Goal: Information Seeking & Learning: Stay updated

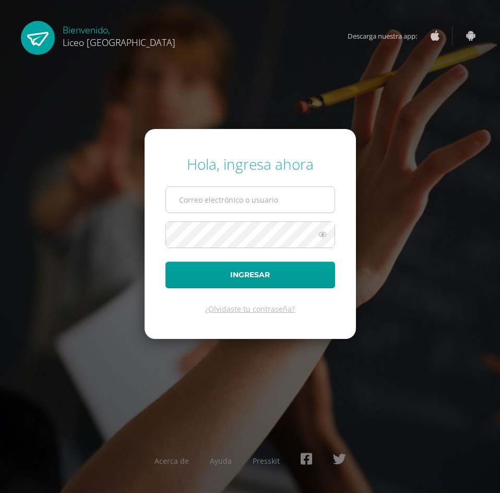
click at [213, 194] on input "text" at bounding box center [250, 200] width 169 height 26
type input "20190145@liceoguatemala.edu.gt"
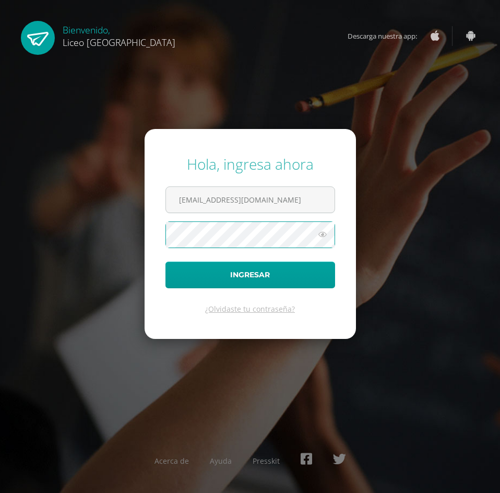
click at [165, 262] on button "Ingresar" at bounding box center [250, 275] width 170 height 27
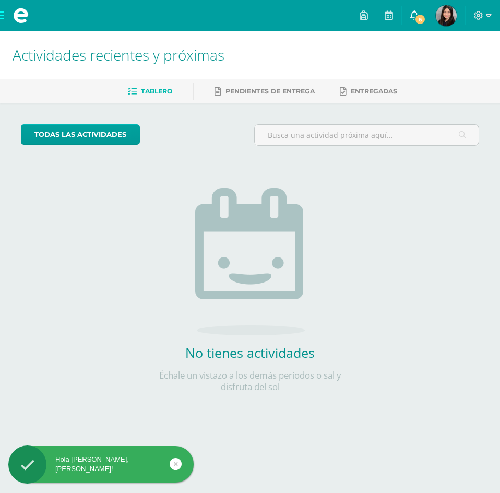
click at [418, 19] on span "6" at bounding box center [419, 19] width 11 height 11
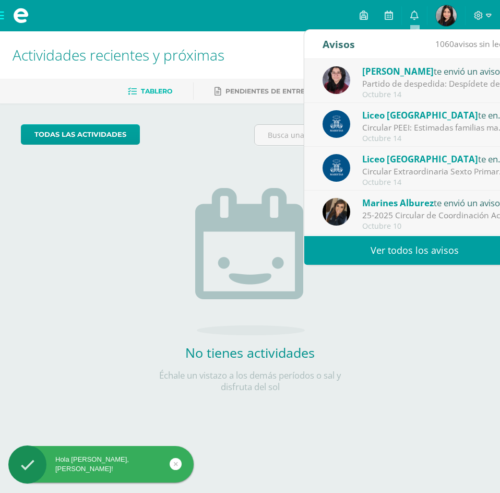
click at [410, 86] on div "Partido de despedida: Despídete de tu cancha de segundo ciclo" at bounding box center [434, 84] width 145 height 12
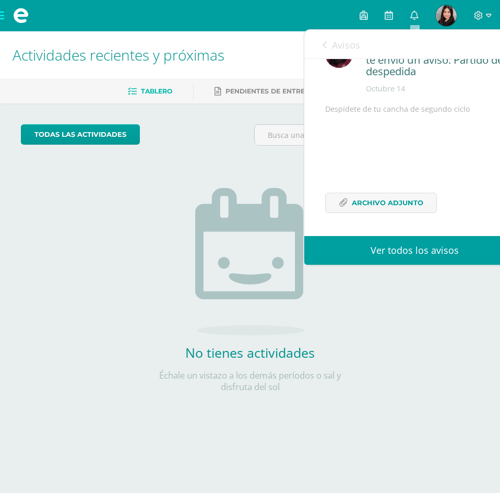
scroll to position [57, 0]
click at [399, 199] on span "Archivo Adjunto" at bounding box center [388, 202] width 72 height 19
click at [327, 44] on icon at bounding box center [325, 45] width 4 height 8
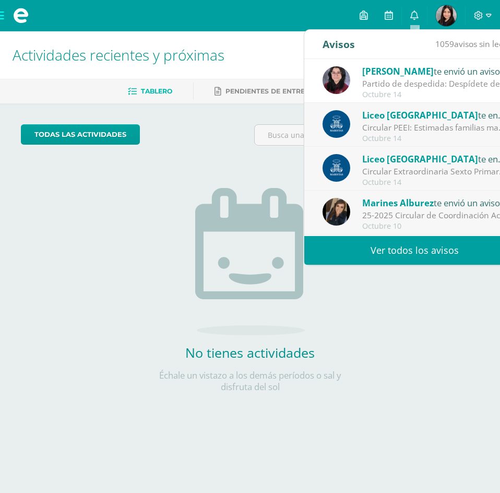
click at [411, 122] on div "Liceo Guatemala te envió un aviso Circular PEEI: Estimadas familias maristas no…" at bounding box center [415, 125] width 184 height 34
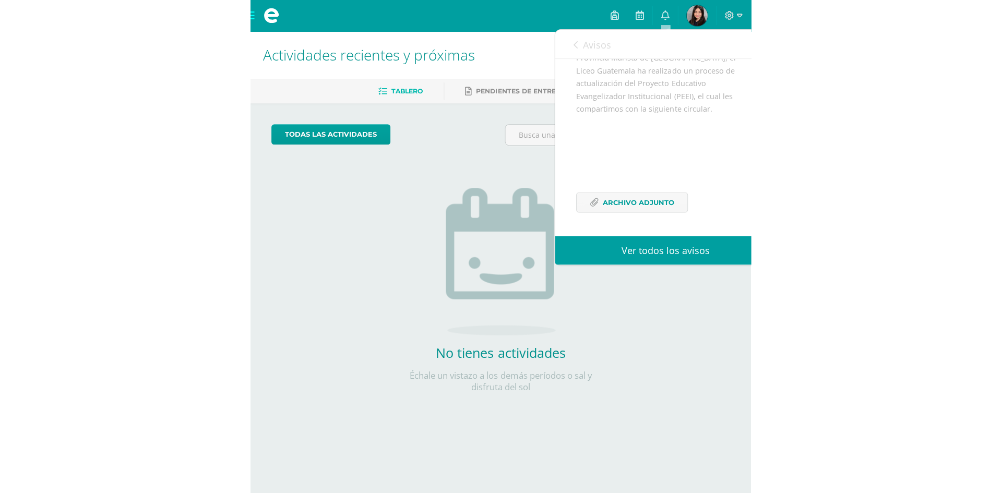
scroll to position [134, 0]
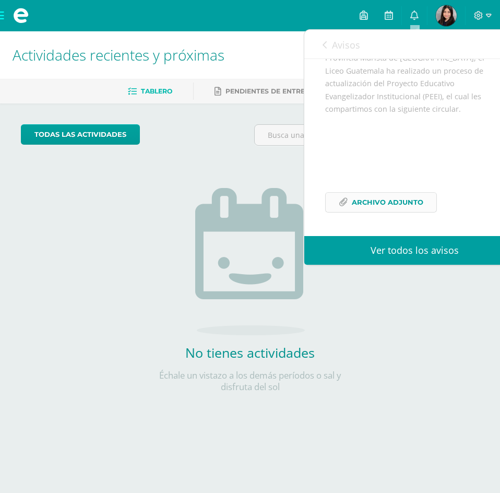
click at [405, 197] on span "Archivo Adjunto" at bounding box center [388, 202] width 72 height 19
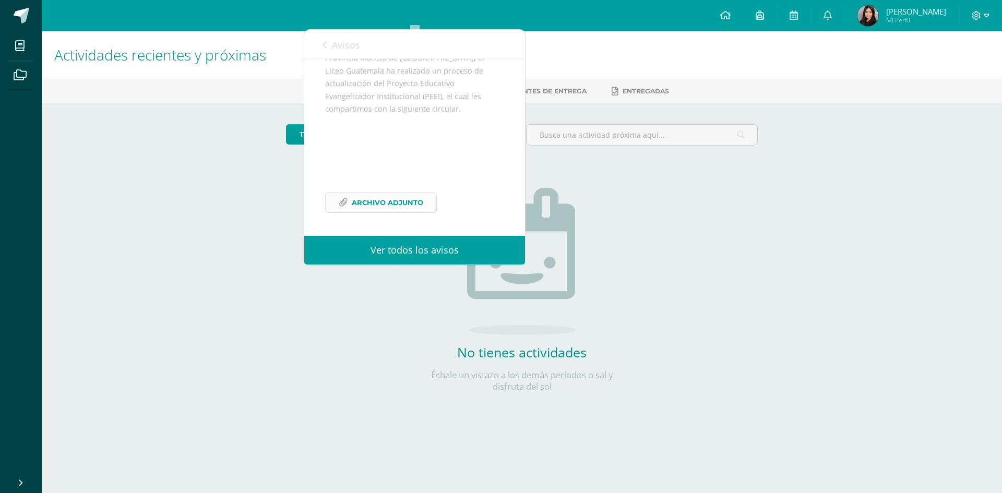
scroll to position [152, 0]
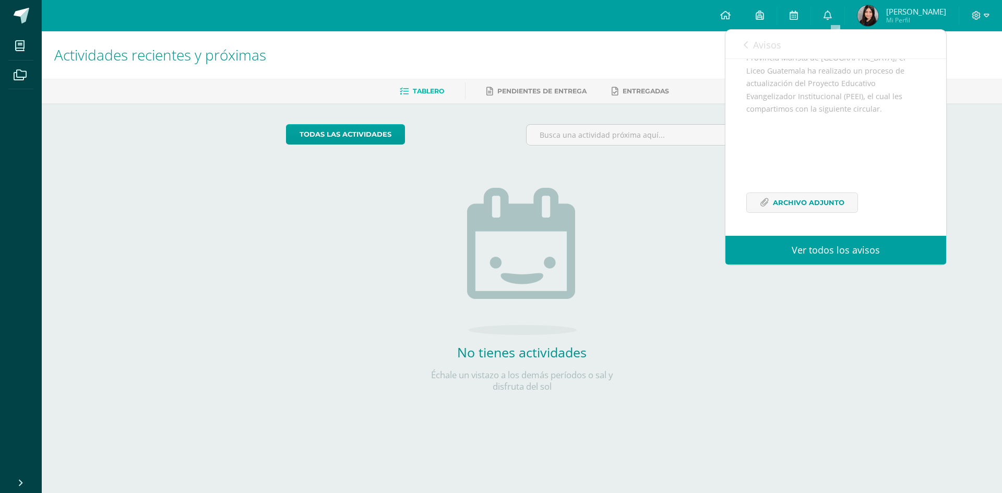
click at [500, 44] on icon at bounding box center [746, 45] width 4 height 8
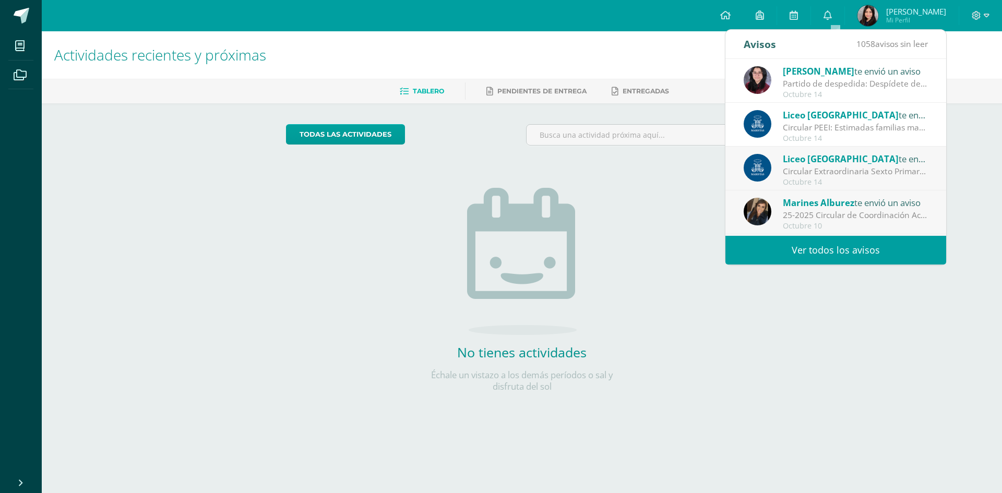
click at [500, 162] on span "Liceo [GEOGRAPHIC_DATA]" at bounding box center [841, 159] width 116 height 12
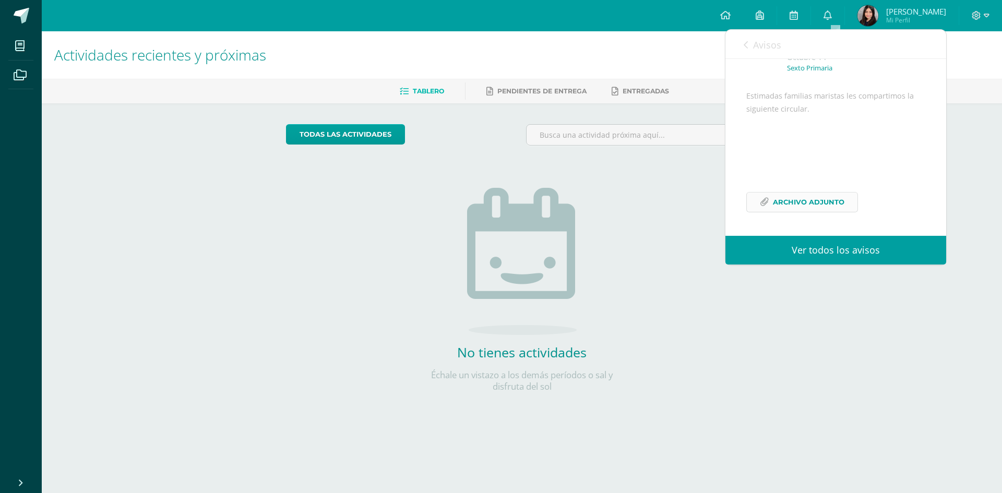
click at [500, 207] on span "Archivo Adjunto" at bounding box center [809, 202] width 72 height 19
click at [500, 44] on icon at bounding box center [746, 45] width 4 height 8
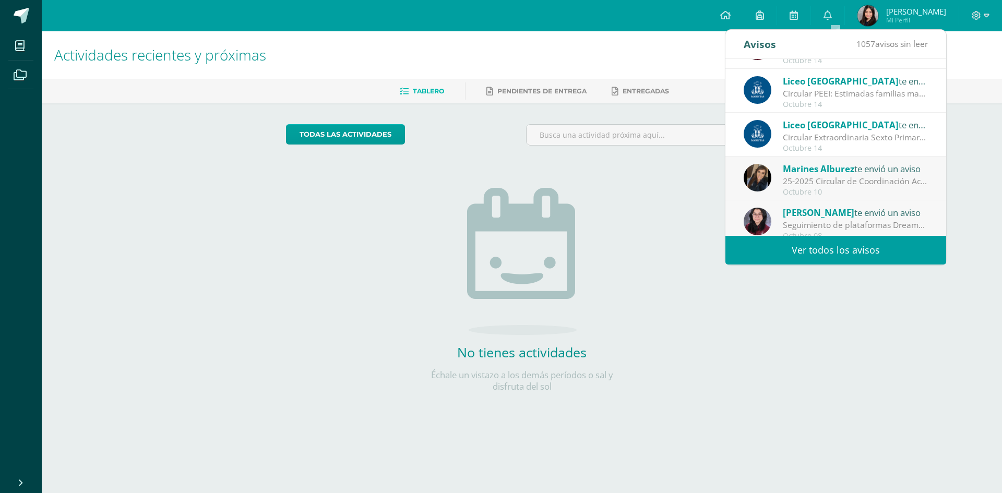
scroll to position [52, 0]
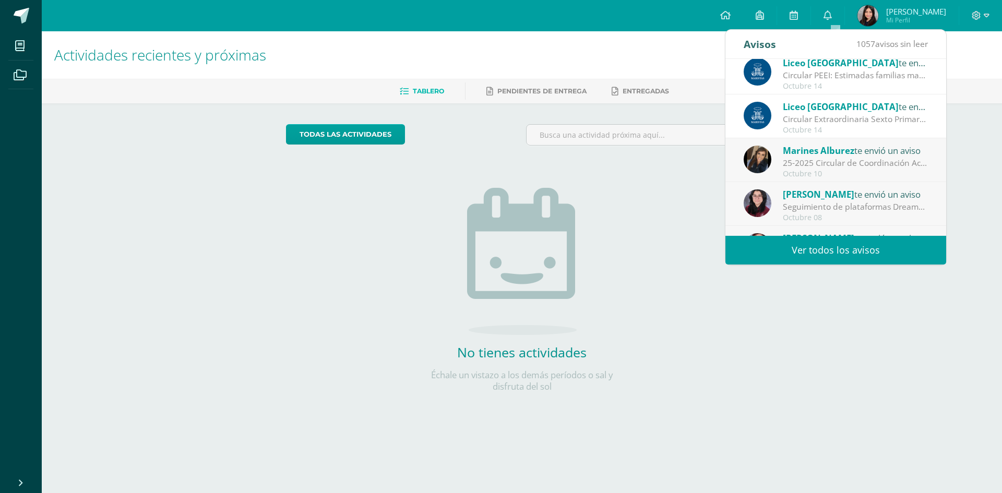
click at [500, 158] on div "25-2025 Circular de Coordinación Académica: Buenos días estimadas familias mari…" at bounding box center [855, 163] width 145 height 12
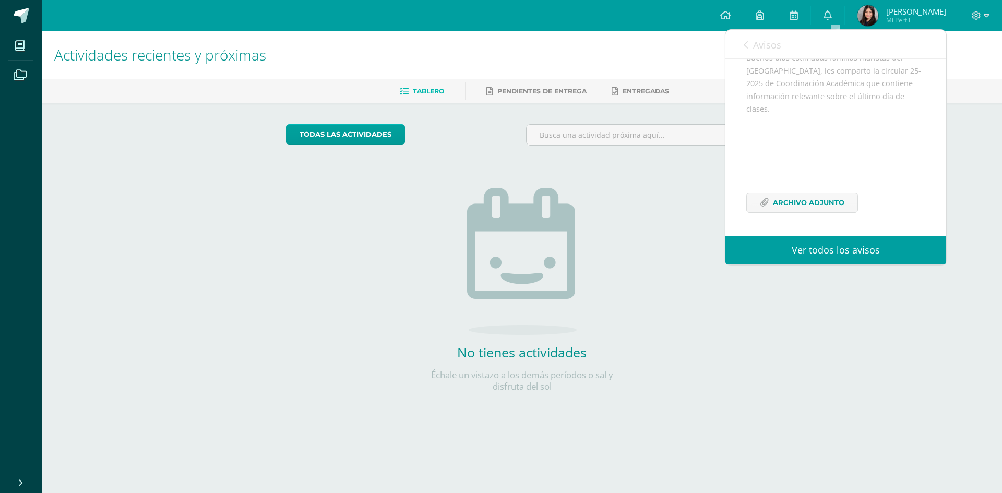
scroll to position [127, 0]
click at [500, 203] on span "Archivo Adjunto" at bounding box center [809, 202] width 72 height 19
click at [500, 45] on icon at bounding box center [746, 45] width 4 height 8
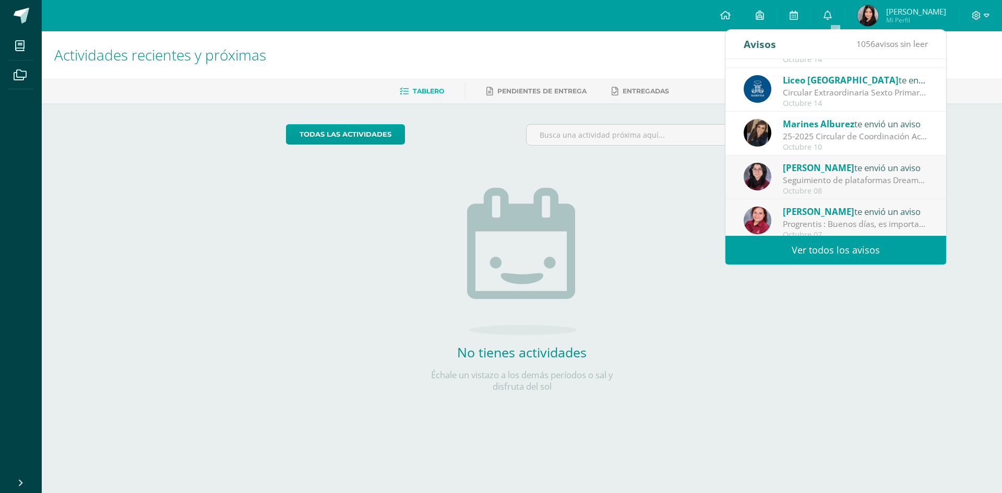
scroll to position [104, 0]
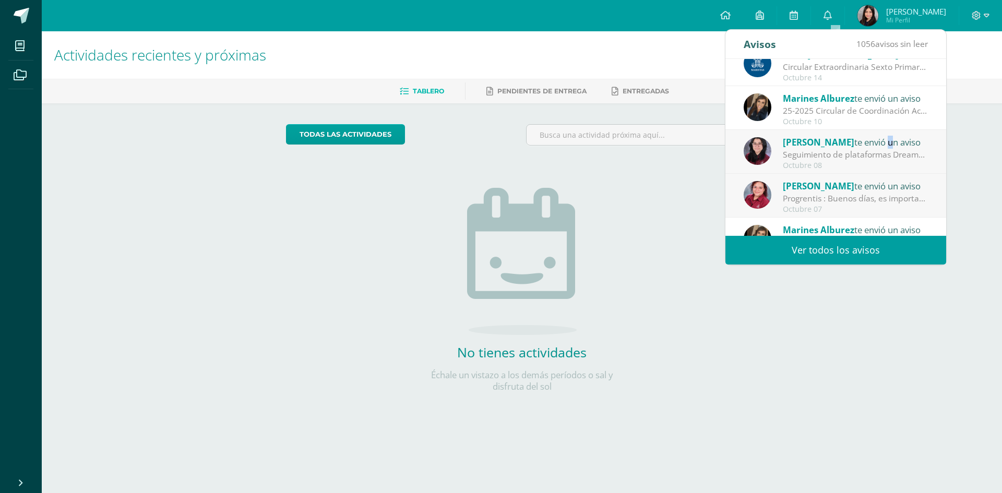
click at [500, 145] on div "Melissa Vega te envió un aviso" at bounding box center [855, 142] width 145 height 14
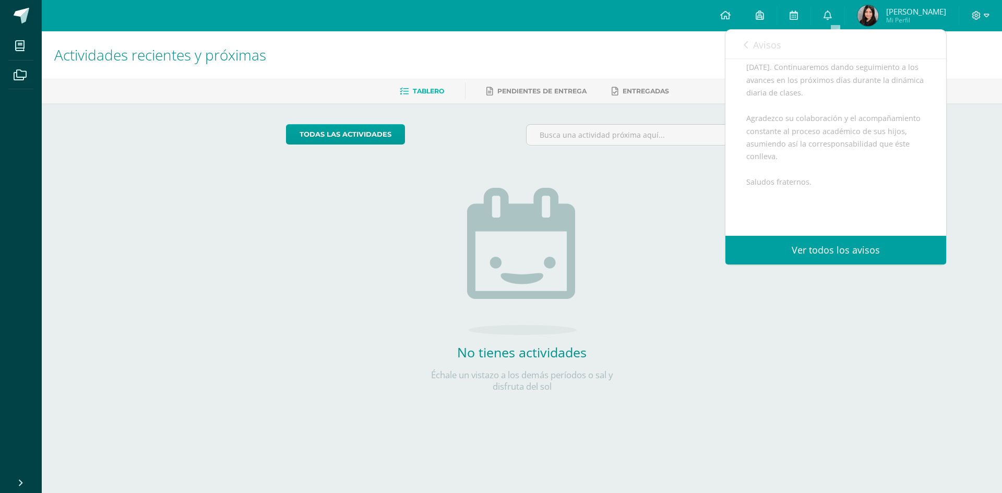
scroll to position [311, 0]
click at [500, 45] on icon at bounding box center [746, 45] width 4 height 8
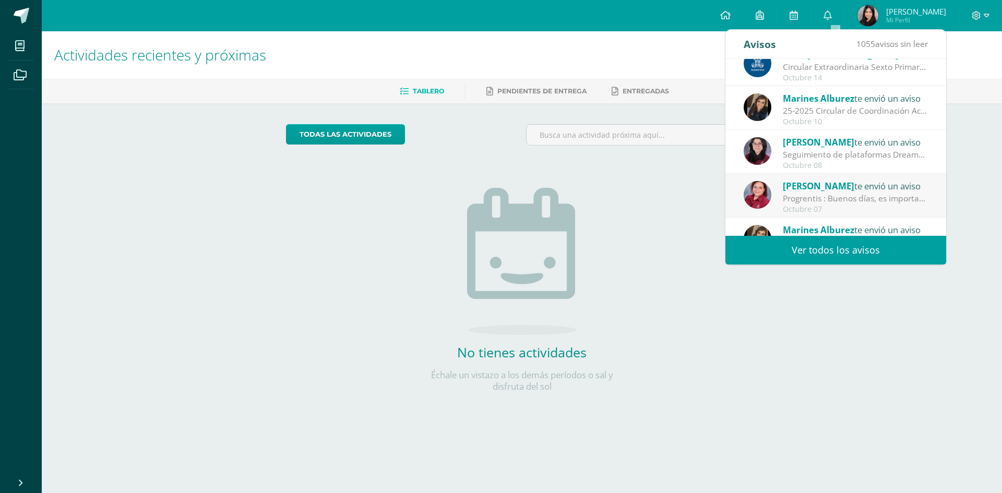
click at [500, 182] on div "Kimberly te envió un aviso" at bounding box center [855, 186] width 145 height 14
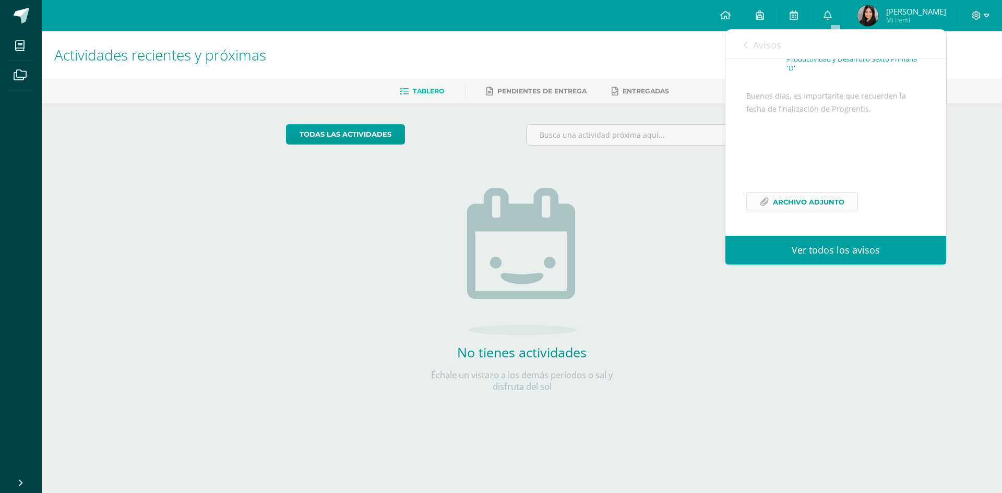
click at [500, 204] on span "Archivo Adjunto" at bounding box center [809, 202] width 72 height 19
click at [500, 48] on link "Avisos" at bounding box center [763, 45] width 38 height 30
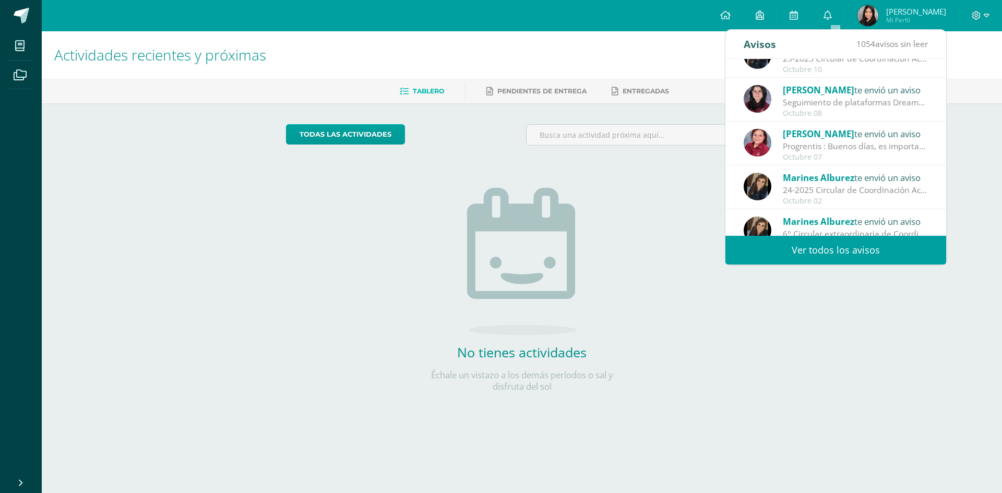
scroll to position [174, 0]
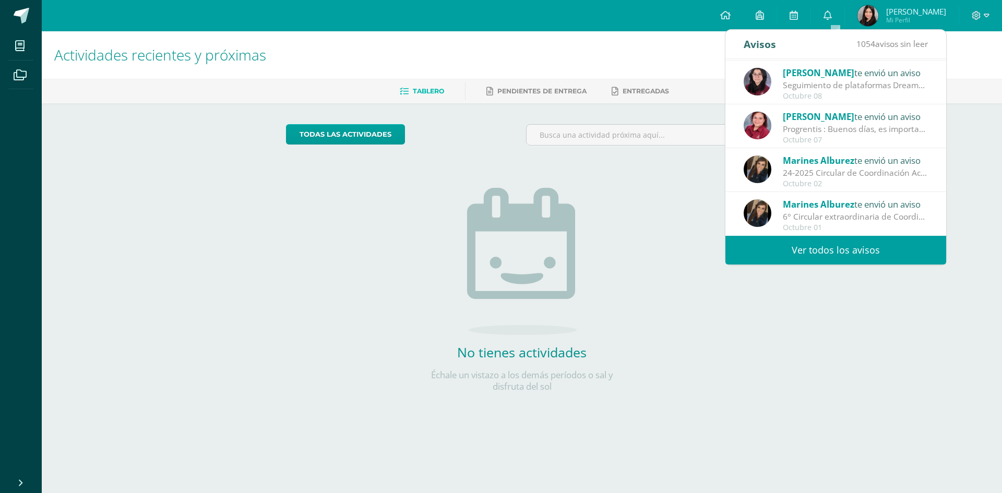
click at [500, 210] on div "Marines Alburez te envió un aviso" at bounding box center [855, 204] width 145 height 14
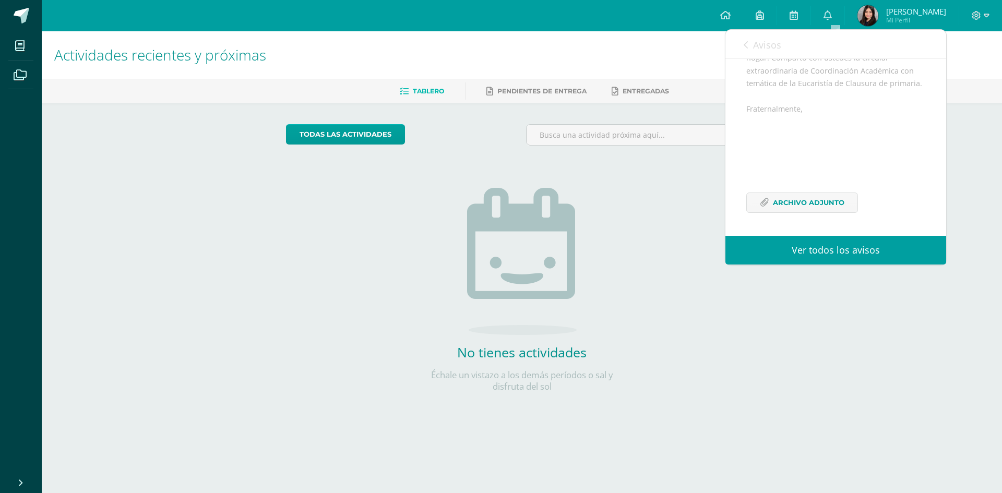
scroll to position [165, 0]
click at [500, 206] on span "Archivo Adjunto" at bounding box center [809, 202] width 72 height 19
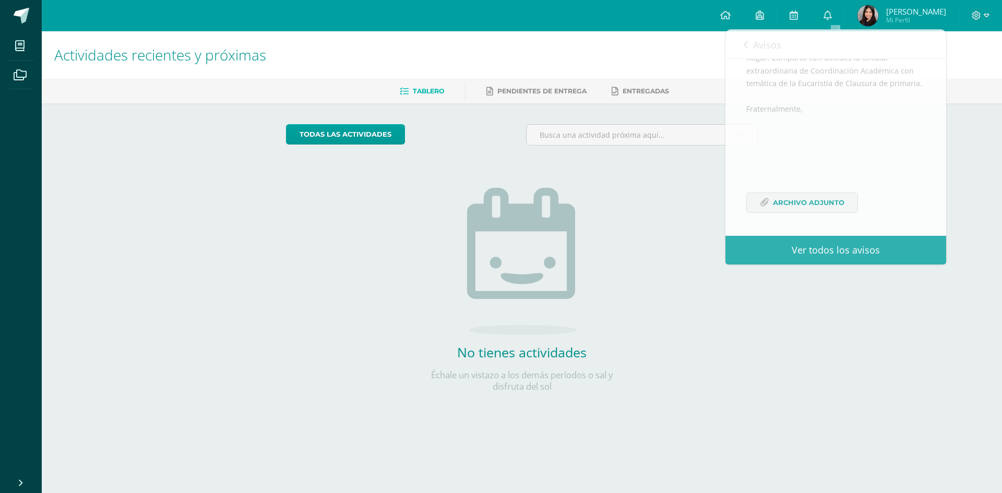
click at [500, 14] on span "Paula Griselda" at bounding box center [916, 11] width 60 height 10
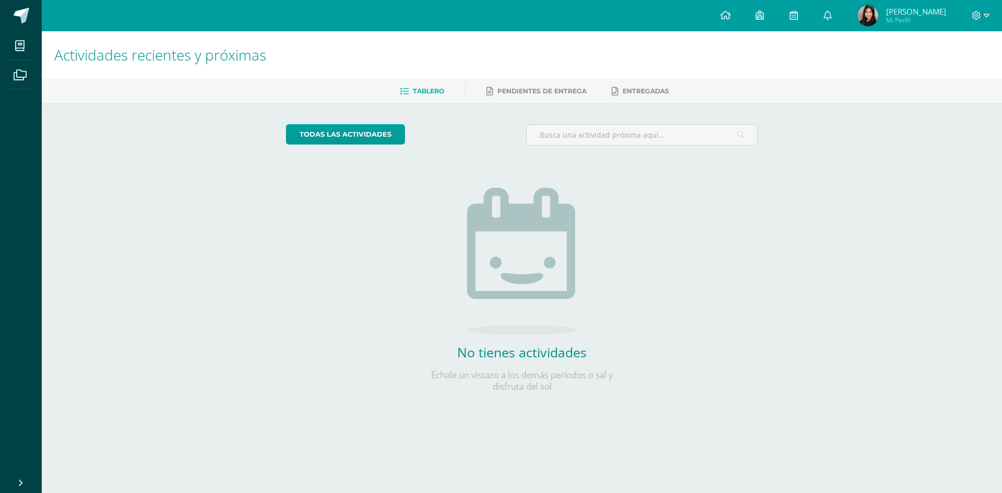
click at [500, 7] on span "Paula Griselda" at bounding box center [916, 11] width 60 height 10
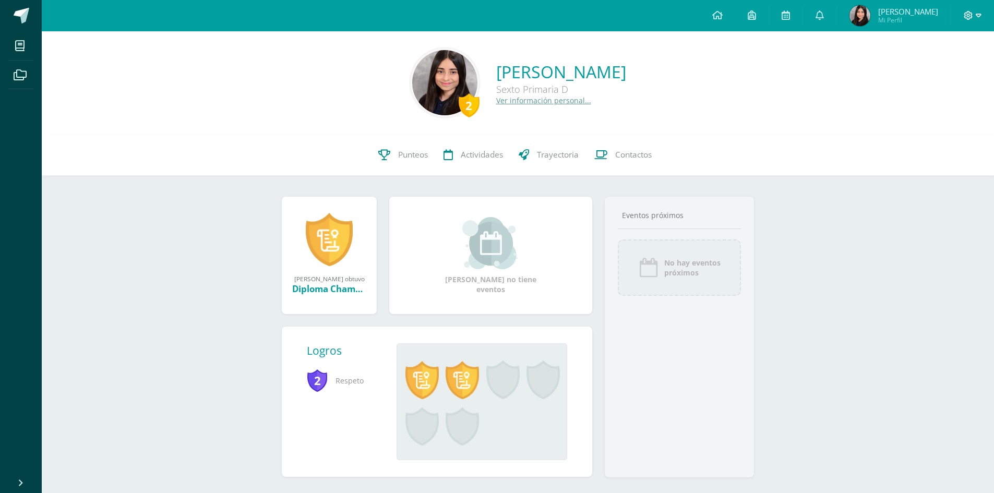
click at [981, 13] on icon at bounding box center [979, 15] width 6 height 9
click at [943, 69] on span "Cerrar sesión" at bounding box center [946, 71] width 47 height 10
